Goal: Task Accomplishment & Management: Use online tool/utility

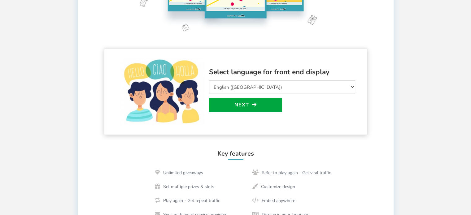
scroll to position [123, 0]
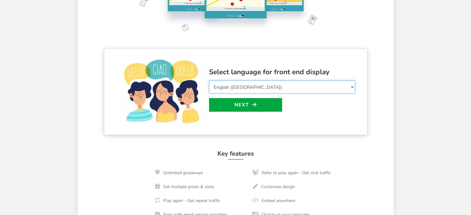
click at [307, 87] on select "Select Language Afrikaans Arabic Azerbaijani Belarusian Bulgarian Bengali Bosni…" at bounding box center [282, 87] width 146 height 13
select select "de_DE"
click at [209, 81] on select "Select Language Afrikaans Arabic Azerbaijani Belarusian Bulgarian Bengali Bosni…" at bounding box center [282, 87] width 146 height 13
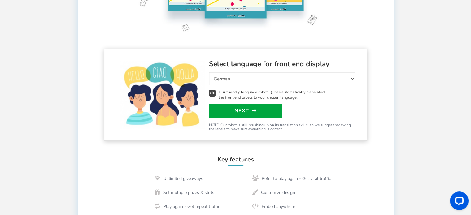
click at [213, 91] on icon at bounding box center [212, 93] width 7 height 7
click at [261, 112] on link "Next" at bounding box center [245, 111] width 73 height 14
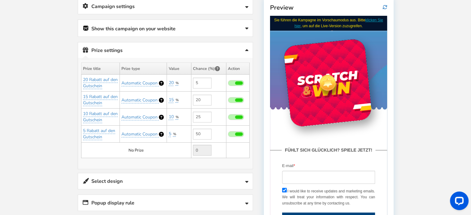
scroll to position [115, 0]
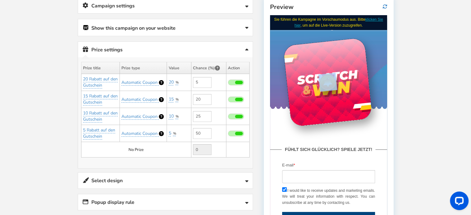
drag, startPoint x: 327, startPoint y: 81, endPoint x: 326, endPoint y: 103, distance: 22.0
click at [326, 103] on div at bounding box center [327, 81] width 89 height 89
click at [329, 85] on div at bounding box center [328, 82] width 22 height 22
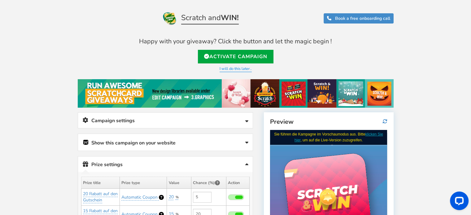
scroll to position [0, 0]
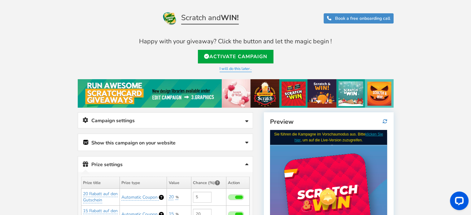
click at [198, 124] on link "Campaign settings" at bounding box center [165, 121] width 175 height 16
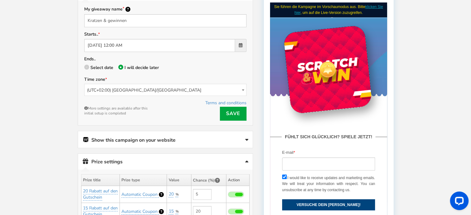
scroll to position [128, 0]
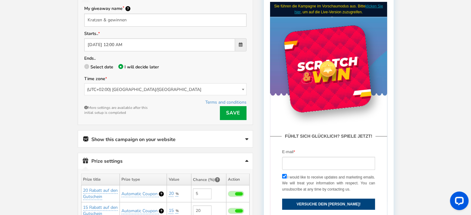
click at [197, 133] on link "Show this campaign on your website" at bounding box center [165, 139] width 175 height 17
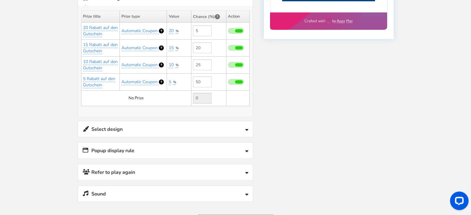
scroll to position [338, 0]
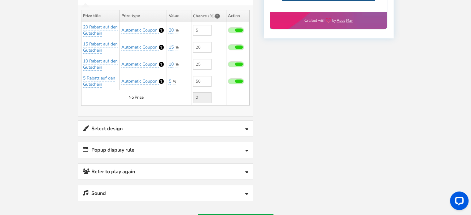
click at [246, 127] on icon at bounding box center [246, 129] width 3 height 5
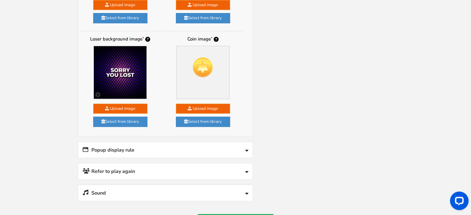
scroll to position [547, 0]
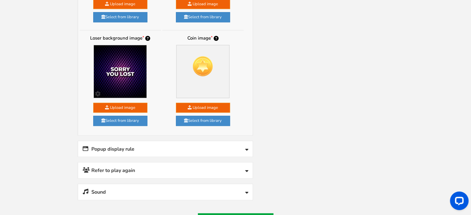
click at [230, 150] on link "Popup display rule" at bounding box center [165, 149] width 175 height 16
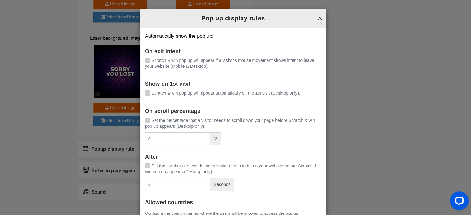
click at [319, 17] on button "×" at bounding box center [320, 18] width 5 height 8
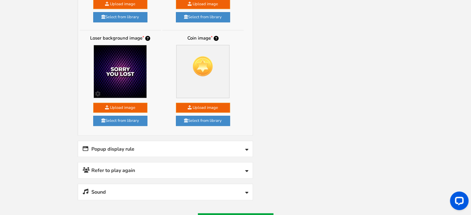
click at [233, 165] on link "Refer to play again" at bounding box center [165, 171] width 175 height 16
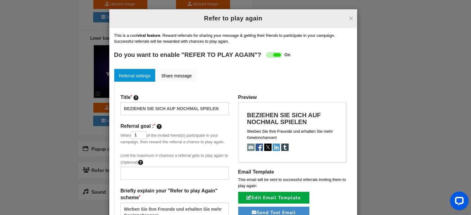
click at [234, 165] on div "Preview BEZIEHEN SIE SICH AUF NOCHMAL SPIELEN Werben Sie Ihre Freunde und erhal…" at bounding box center [293, 158] width 118 height 128
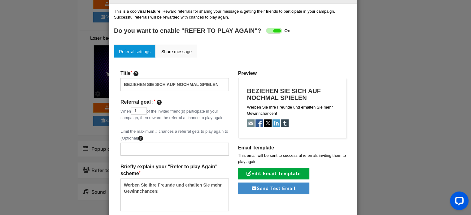
scroll to position [0, 0]
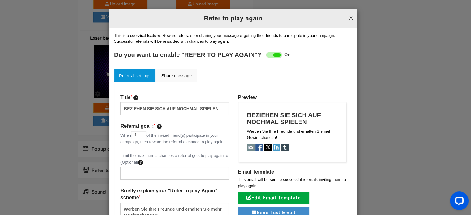
click at [351, 16] on button "×" at bounding box center [351, 18] width 5 height 8
